Goal: Information Seeking & Learning: Understand process/instructions

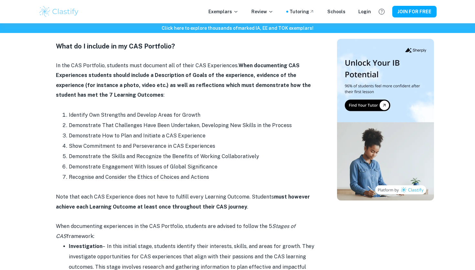
scroll to position [436, 0]
click at [172, 171] on li "Recognise and Consider the Ethics of Choices and Actions" at bounding box center [192, 176] width 246 height 10
click at [171, 171] on li "Recognise and Consider the Ethics of Choices and Actions" at bounding box center [192, 176] width 246 height 10
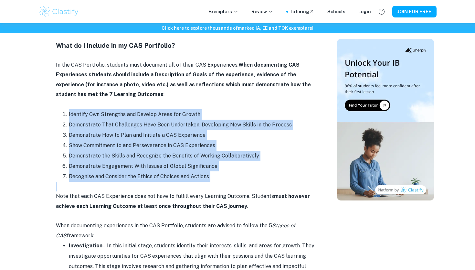
drag, startPoint x: 214, startPoint y: 176, endPoint x: 75, endPoint y: 94, distance: 161.3
click at [75, 99] on p at bounding box center [185, 104] width 258 height 10
drag, startPoint x: 71, startPoint y: 103, endPoint x: 202, endPoint y: 169, distance: 146.9
click at [202, 169] on ol "Identify Own Strengths and Develop Areas for Growth Demonstrate That Challenges…" at bounding box center [185, 145] width 258 height 72
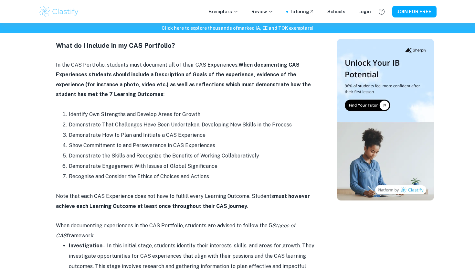
click at [205, 171] on li "Recognise and Consider the Ethics of Choices and Actions" at bounding box center [192, 176] width 246 height 10
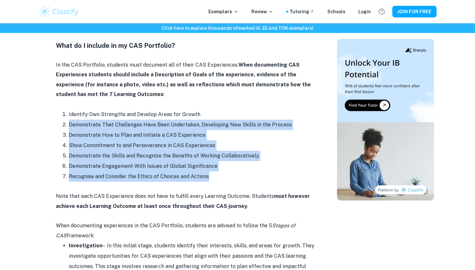
drag, startPoint x: 208, startPoint y: 168, endPoint x: 46, endPoint y: 111, distance: 171.4
click at [76, 140] on li "Show Commitment to and Perseverance in CAS Experiences" at bounding box center [192, 145] width 246 height 10
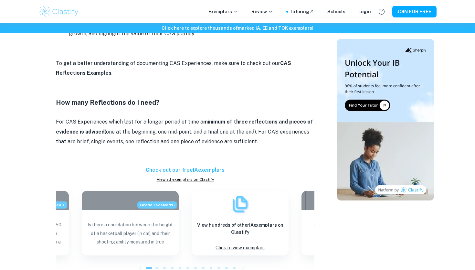
scroll to position [826, 0]
